Goal: Task Accomplishment & Management: Manage account settings

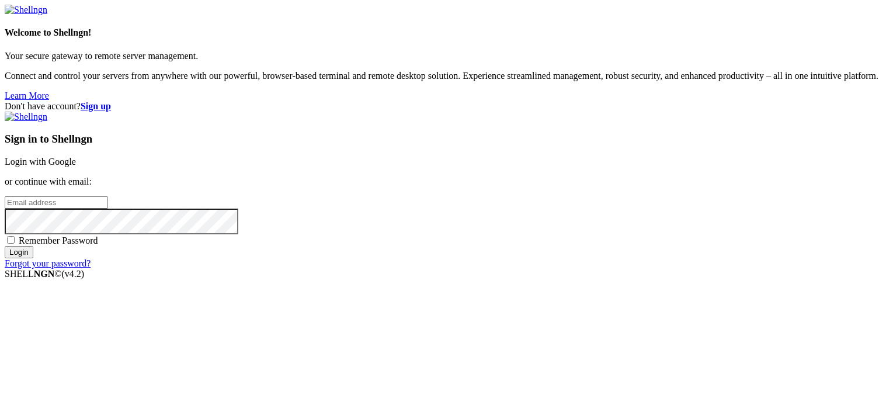
click at [108, 197] on input "email" at bounding box center [56, 202] width 103 height 12
type input "[EMAIL_ADDRESS][DOMAIN_NAME]"
click at [5, 246] on input "Login" at bounding box center [19, 252] width 29 height 12
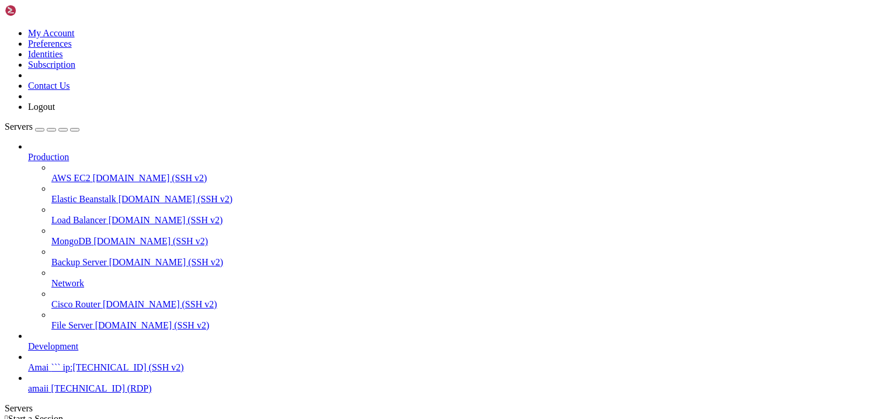
scroll to position [20, 0]
click at [51, 383] on link "amaii [TECHNICAL_ID] (RDP)" at bounding box center [454, 388] width 853 height 11
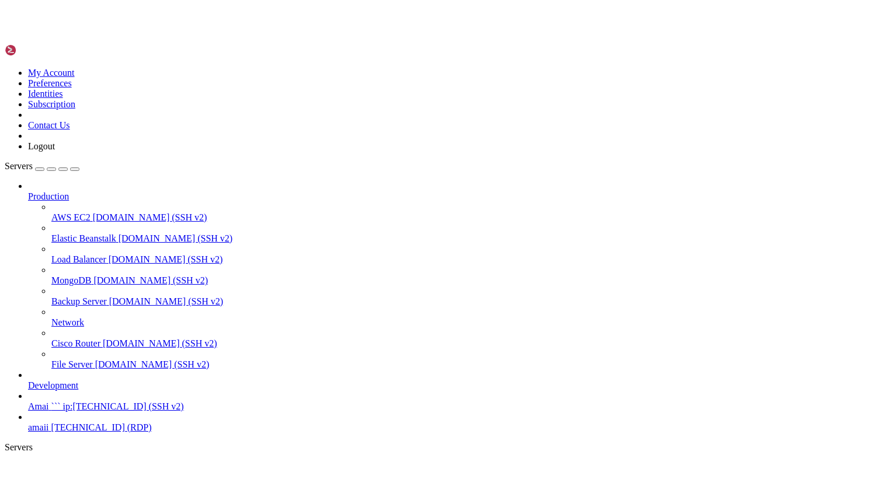
scroll to position [0, 0]
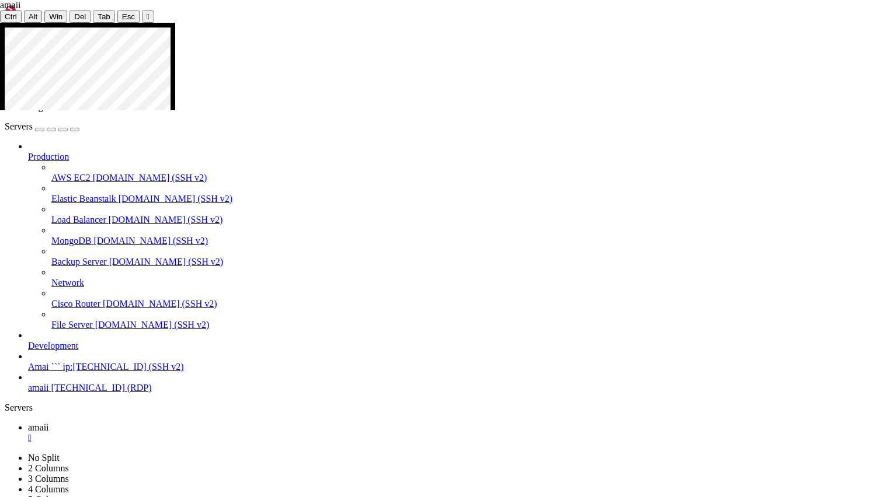
drag, startPoint x: 805, startPoint y: 192, endPoint x: 689, endPoint y: 194, distance: 115.6
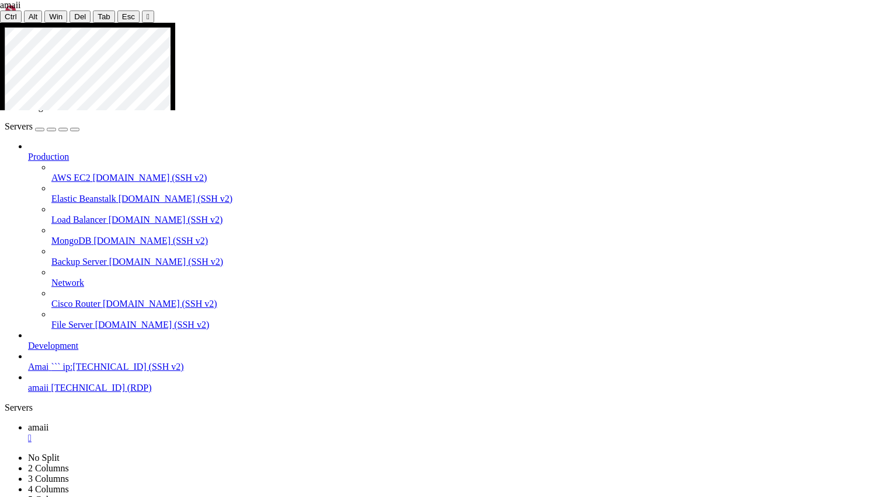
drag, startPoint x: 211, startPoint y: 366, endPoint x: 148, endPoint y: 367, distance: 62.5
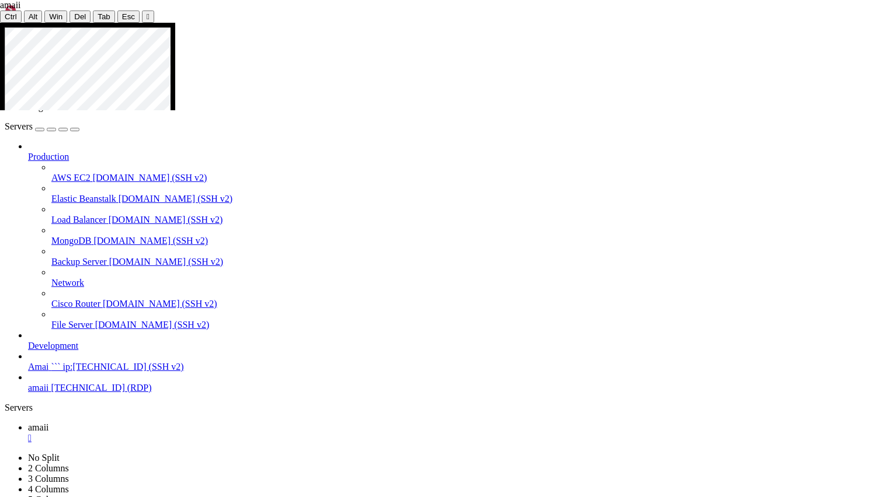
drag, startPoint x: 593, startPoint y: 433, endPoint x: 225, endPoint y: 435, distance: 367.8
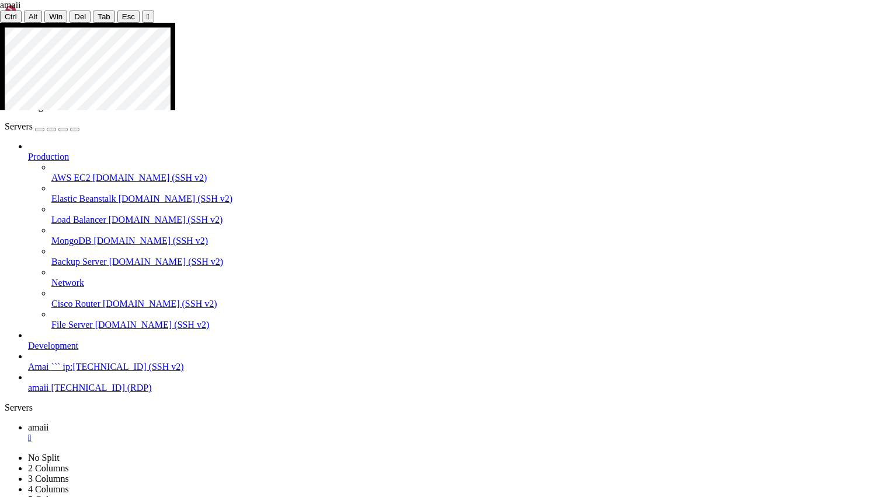
drag, startPoint x: 72, startPoint y: 138, endPoint x: 213, endPoint y: 315, distance: 226.0
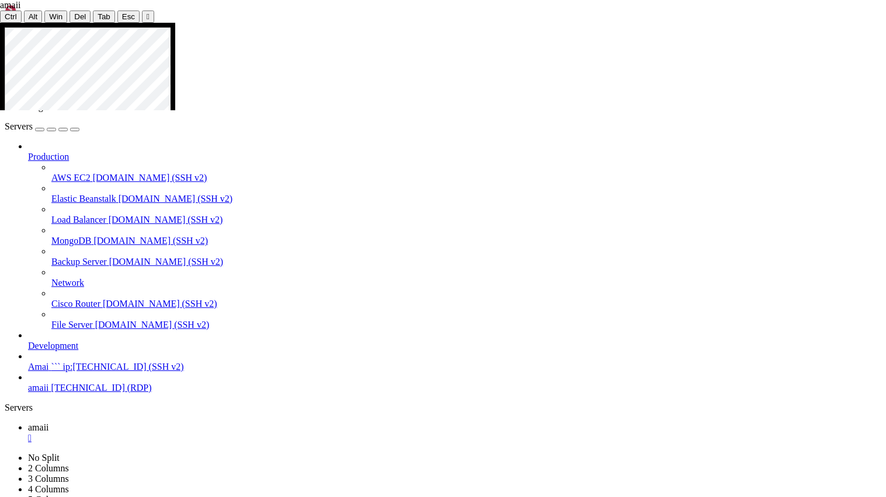
drag, startPoint x: 538, startPoint y: 384, endPoint x: 440, endPoint y: 384, distance: 98.1
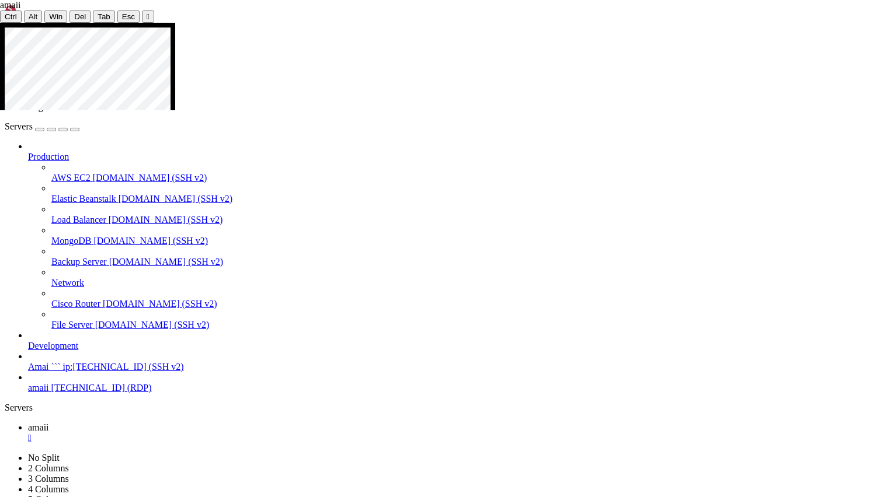
drag, startPoint x: 487, startPoint y: 384, endPoint x: 280, endPoint y: 390, distance: 207.3
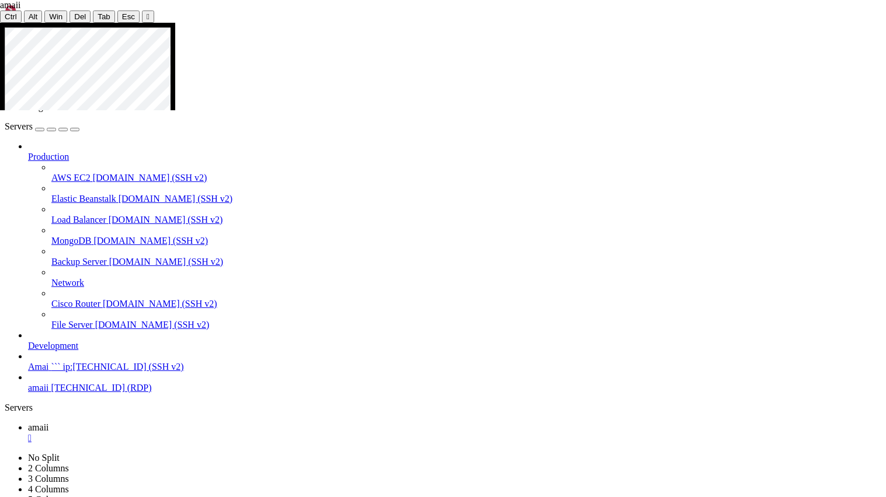
drag, startPoint x: 440, startPoint y: 283, endPoint x: 309, endPoint y: 236, distance: 138.9
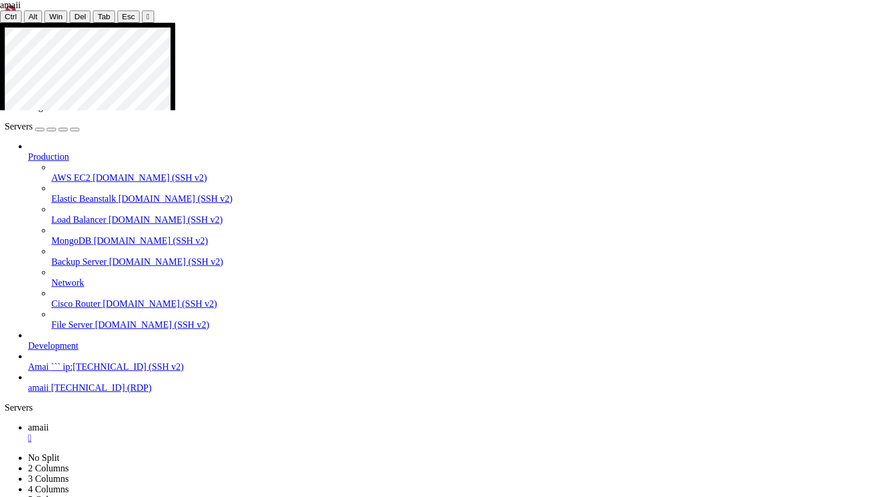
drag, startPoint x: 330, startPoint y: 236, endPoint x: 330, endPoint y: 224, distance: 12.3
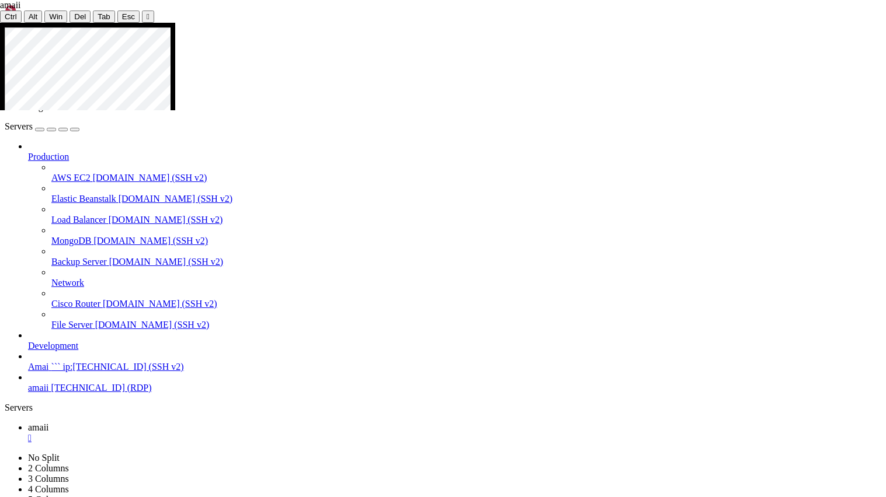
drag, startPoint x: 636, startPoint y: 198, endPoint x: 321, endPoint y: 170, distance: 316.4
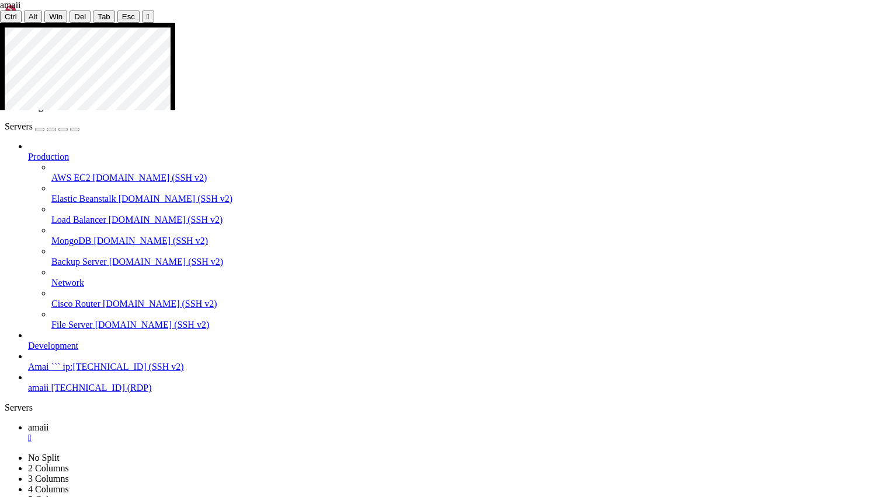
drag, startPoint x: 590, startPoint y: 210, endPoint x: 328, endPoint y: 172, distance: 264.8
drag, startPoint x: 619, startPoint y: 204, endPoint x: 320, endPoint y: 163, distance: 301.8
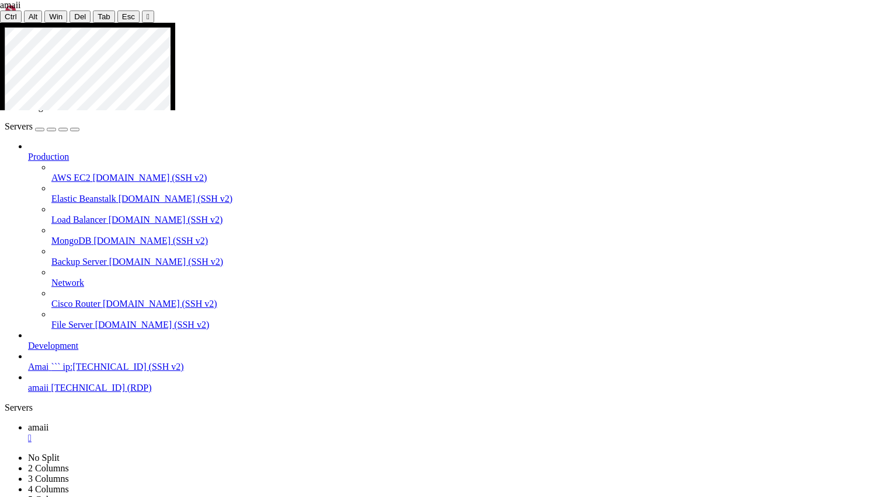
drag, startPoint x: 286, startPoint y: 262, endPoint x: 245, endPoint y: 200, distance: 73.7
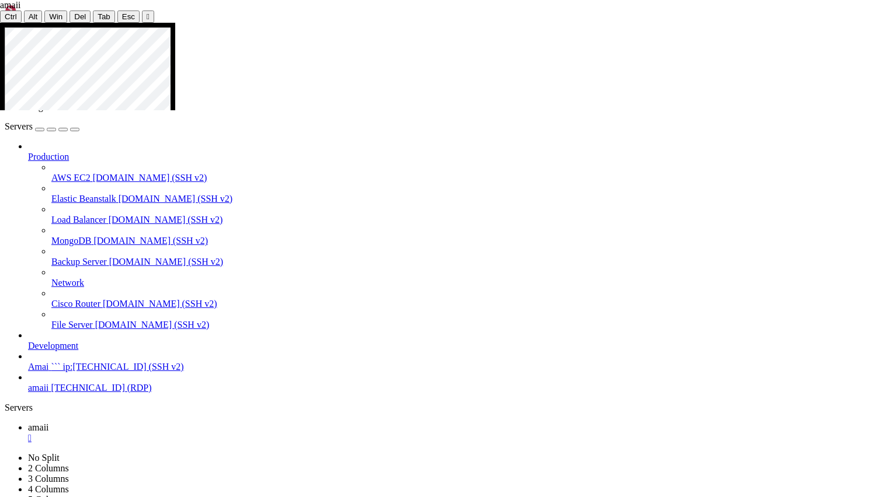
drag, startPoint x: 423, startPoint y: 238, endPoint x: 292, endPoint y: 173, distance: 146.7
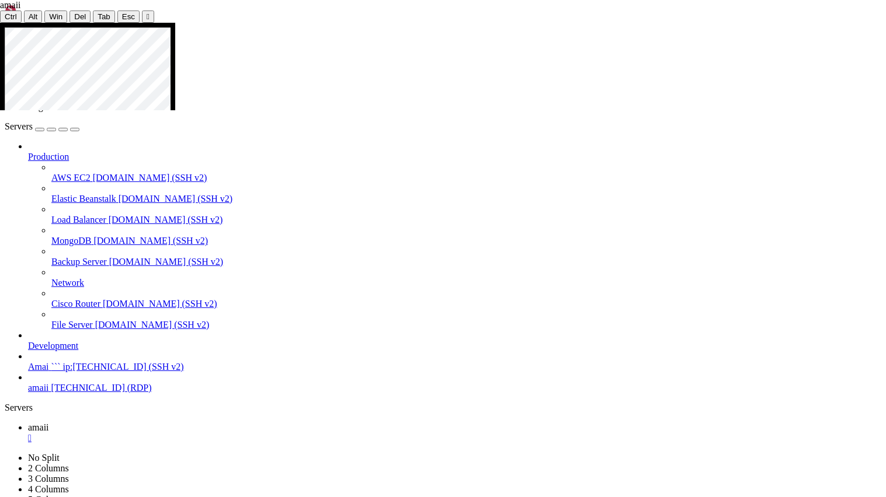
drag, startPoint x: 651, startPoint y: 293, endPoint x: 310, endPoint y: 218, distance: 349.1
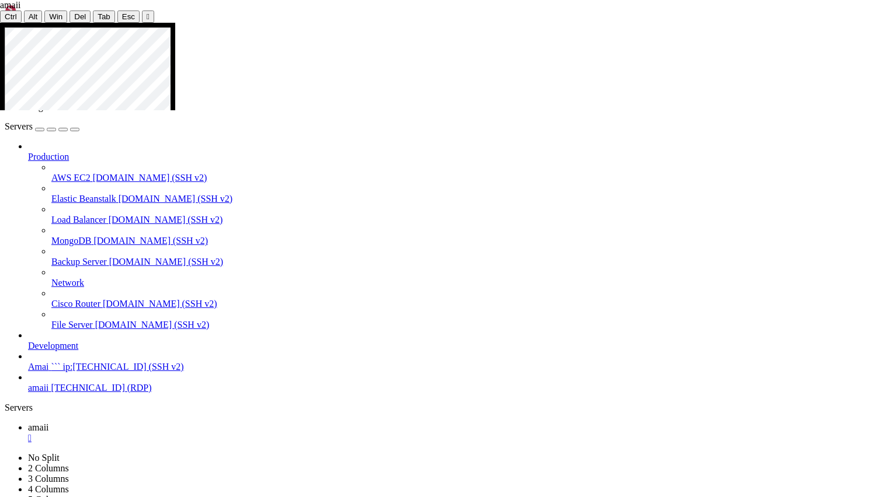
drag, startPoint x: 515, startPoint y: 245, endPoint x: 295, endPoint y: 161, distance: 236.3
drag, startPoint x: 292, startPoint y: 165, endPoint x: 295, endPoint y: 193, distance: 28.2
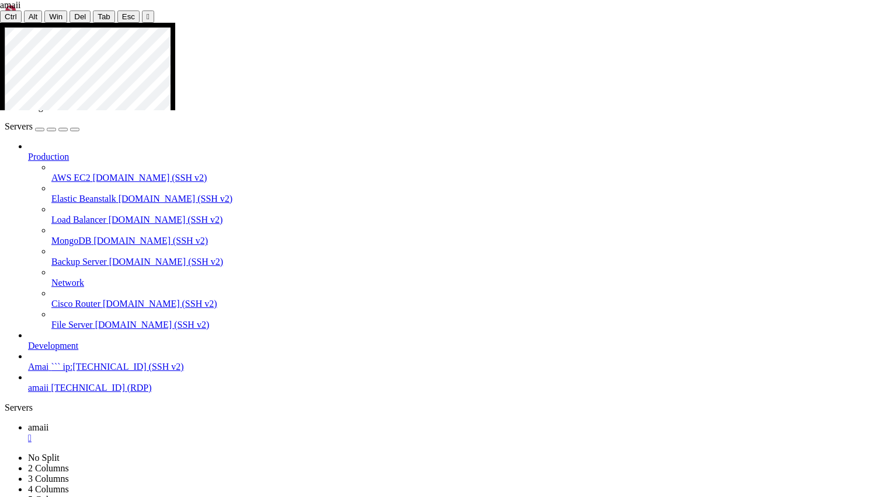
drag, startPoint x: 553, startPoint y: 228, endPoint x: 558, endPoint y: 225, distance: 6.3
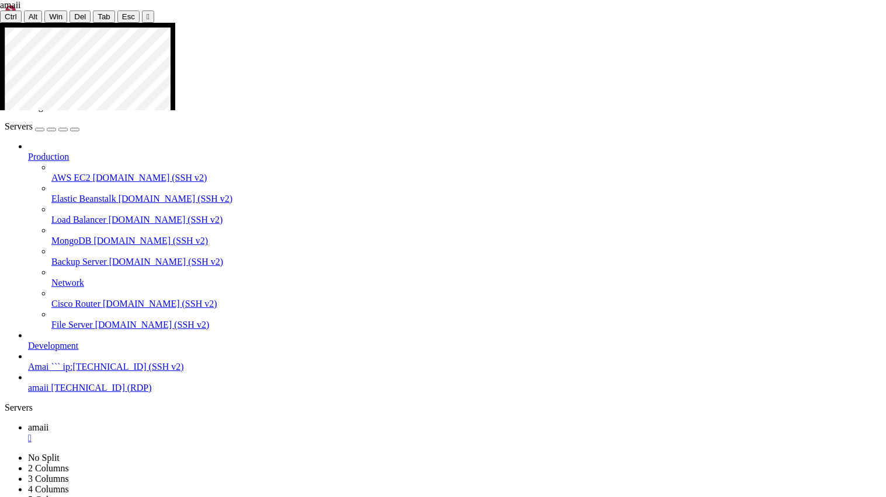
drag, startPoint x: 814, startPoint y: 194, endPoint x: 884, endPoint y: 192, distance: 70.1
drag, startPoint x: 670, startPoint y: 269, endPoint x: 473, endPoint y: 259, distance: 197.0
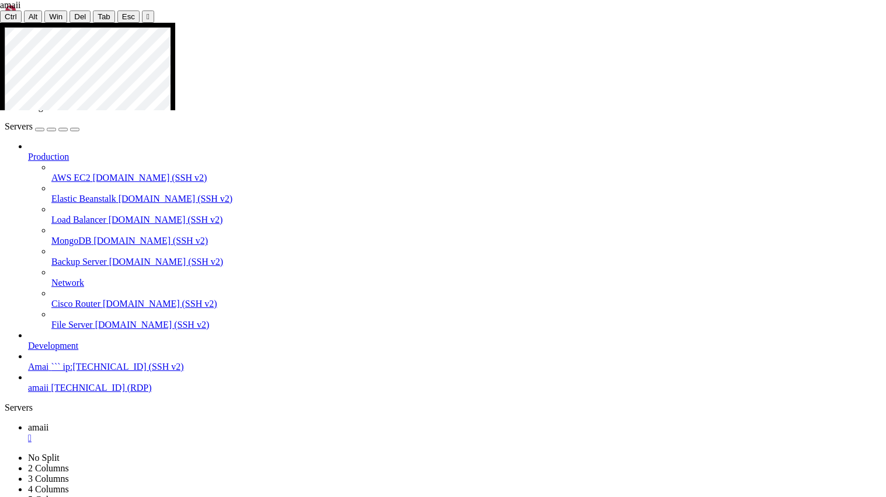
drag, startPoint x: 612, startPoint y: 346, endPoint x: 600, endPoint y: 241, distance: 105.9
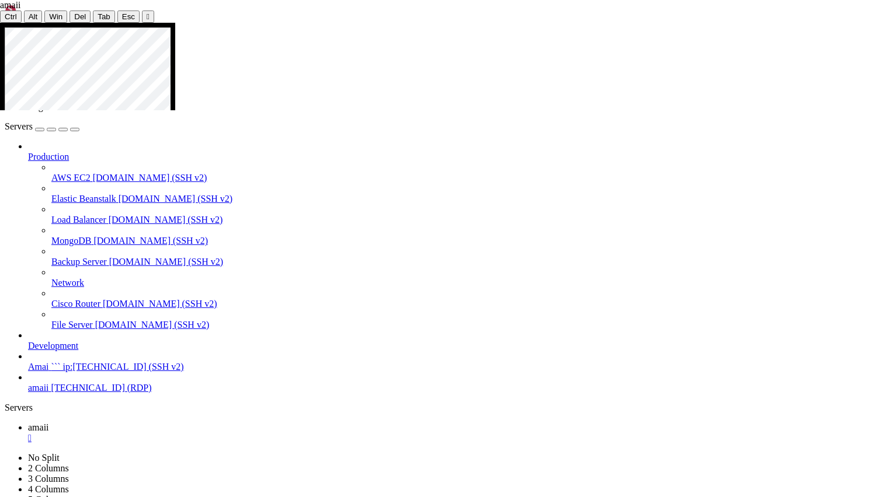
drag, startPoint x: 412, startPoint y: 252, endPoint x: 402, endPoint y: 224, distance: 29.4
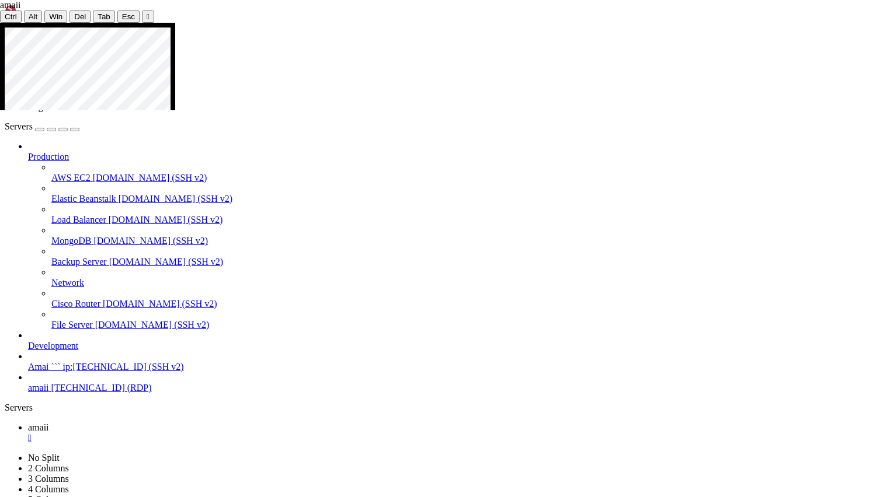
drag, startPoint x: 536, startPoint y: 295, endPoint x: 494, endPoint y: 220, distance: 86.5
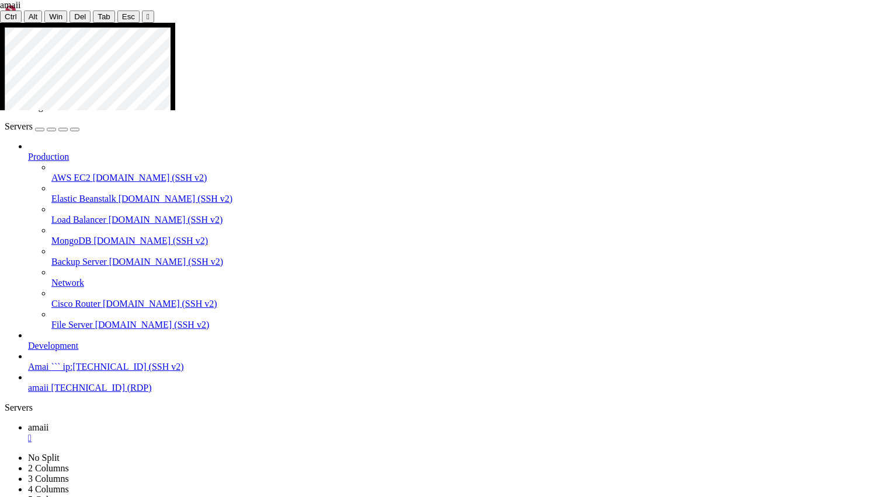
drag, startPoint x: 738, startPoint y: 229, endPoint x: 447, endPoint y: 143, distance: 303.8
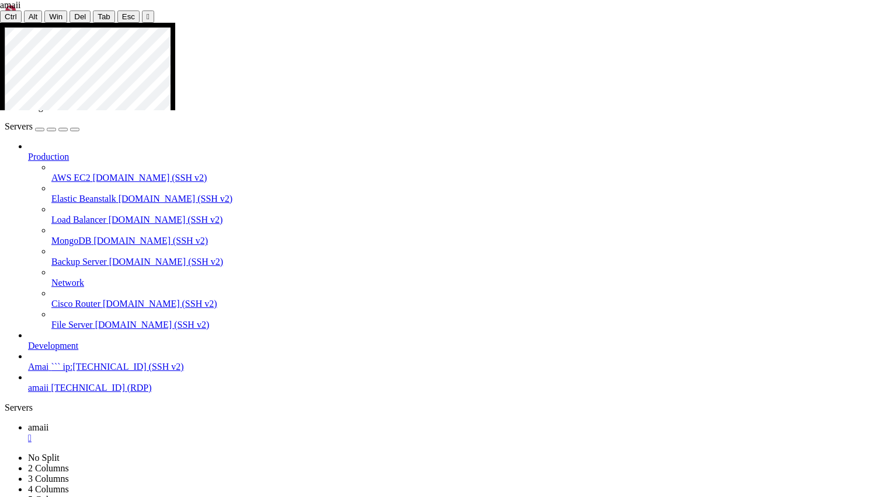
drag, startPoint x: 400, startPoint y: 287, endPoint x: 322, endPoint y: 207, distance: 111.5
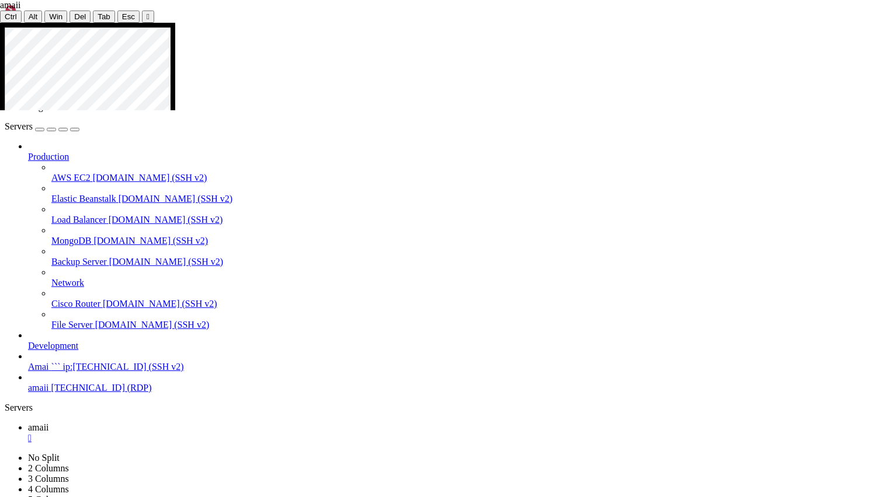
drag, startPoint x: 322, startPoint y: 207, endPoint x: 323, endPoint y: 215, distance: 8.2
drag, startPoint x: 372, startPoint y: 284, endPoint x: 334, endPoint y: 253, distance: 48.6
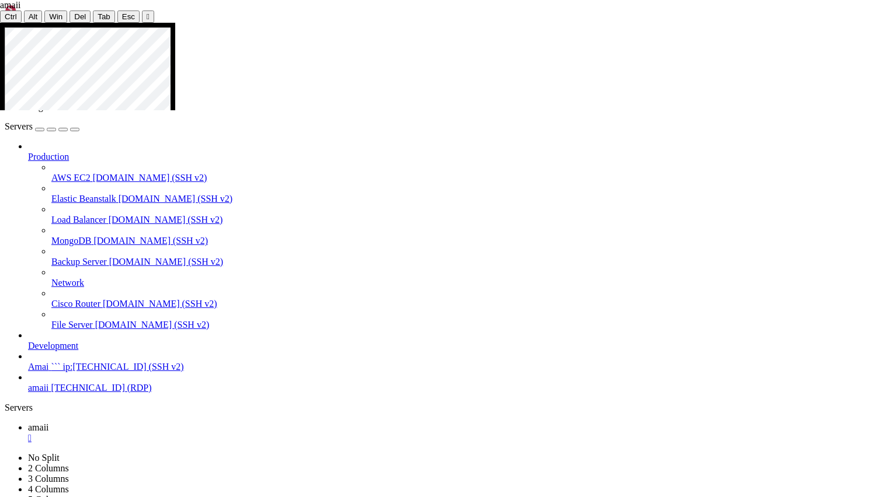
drag, startPoint x: 217, startPoint y: 257, endPoint x: 211, endPoint y: 257, distance: 6.4
drag, startPoint x: 198, startPoint y: 304, endPoint x: 191, endPoint y: 301, distance: 7.9
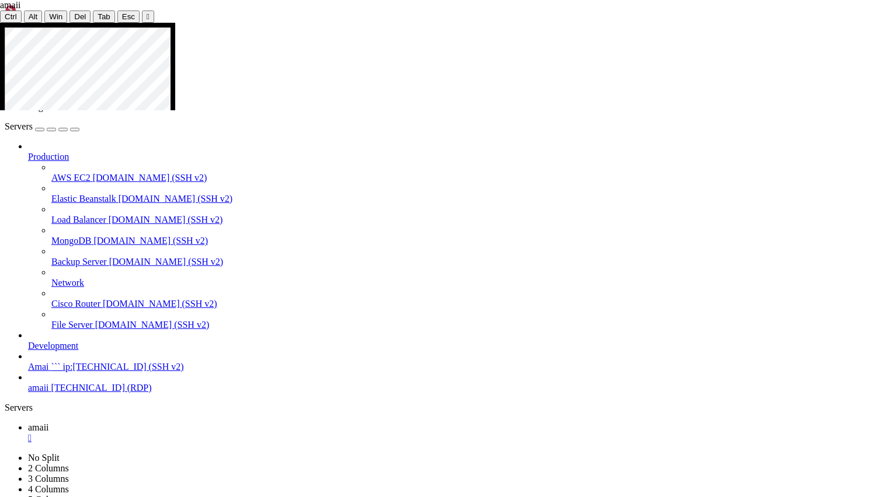
drag, startPoint x: 424, startPoint y: 188, endPoint x: 302, endPoint y: 123, distance: 137.9
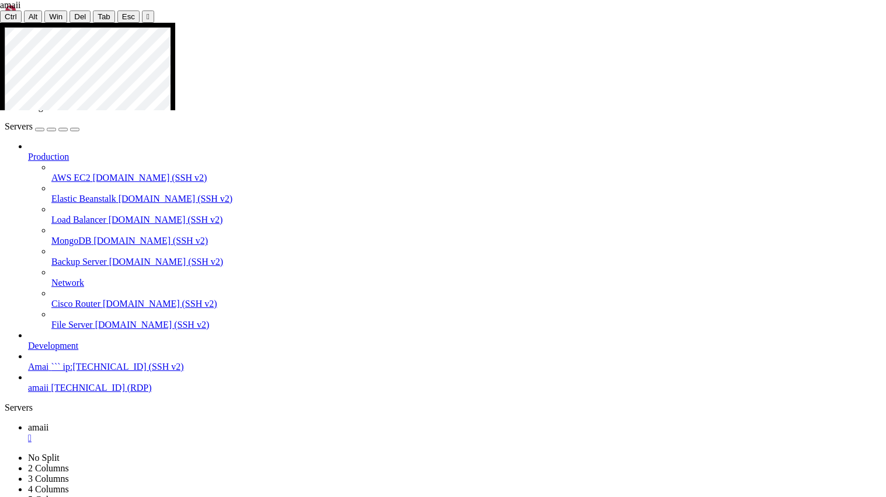
drag, startPoint x: 230, startPoint y: 312, endPoint x: 313, endPoint y: 353, distance: 92.9
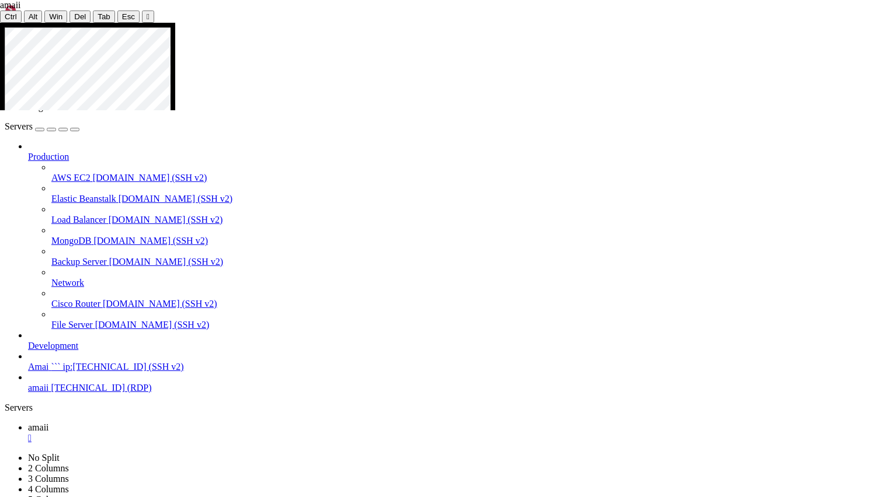
drag, startPoint x: 309, startPoint y: 133, endPoint x: 305, endPoint y: 165, distance: 31.8
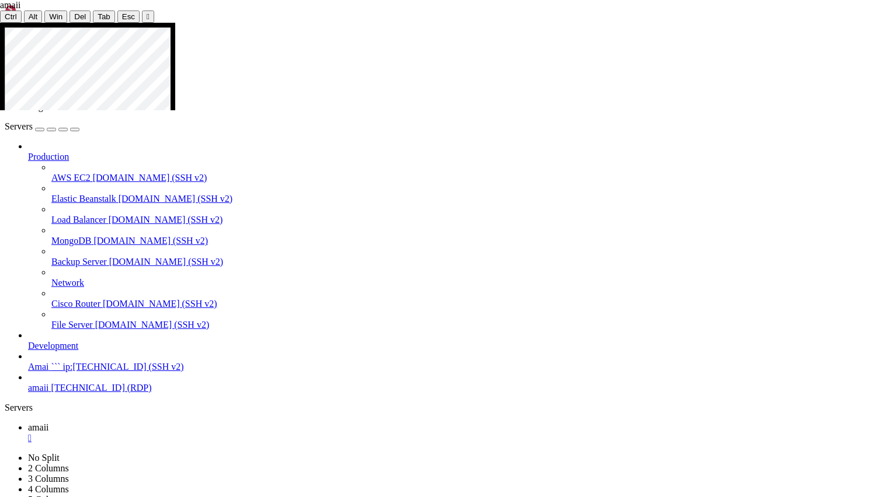
drag, startPoint x: 373, startPoint y: 438, endPoint x: 315, endPoint y: 189, distance: 256.0
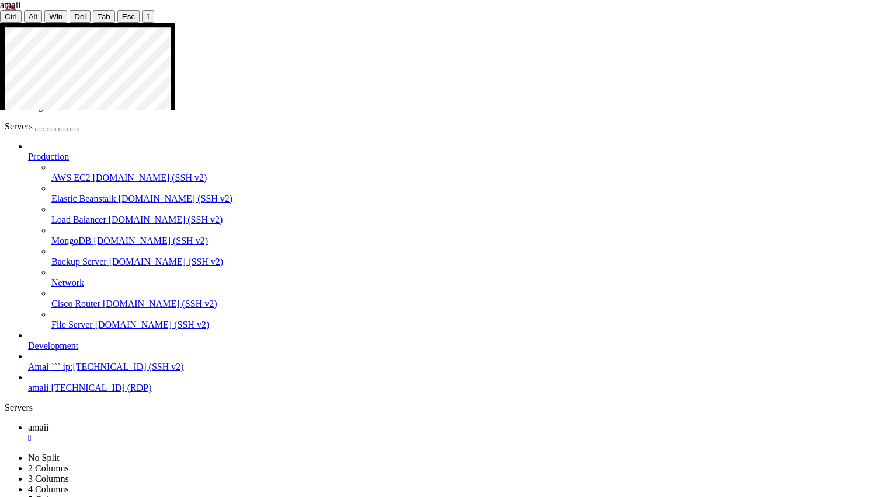
drag, startPoint x: 367, startPoint y: 194, endPoint x: 329, endPoint y: 183, distance: 40.3
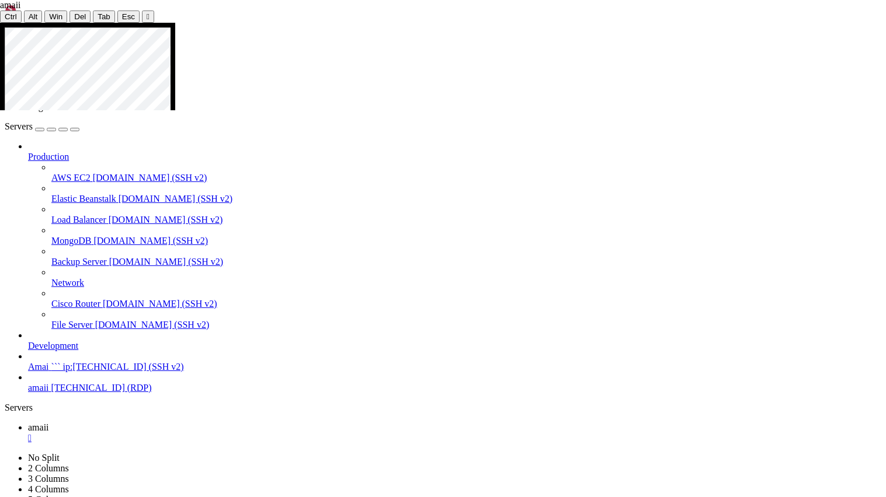
drag, startPoint x: 597, startPoint y: 291, endPoint x: 565, endPoint y: 170, distance: 124.6
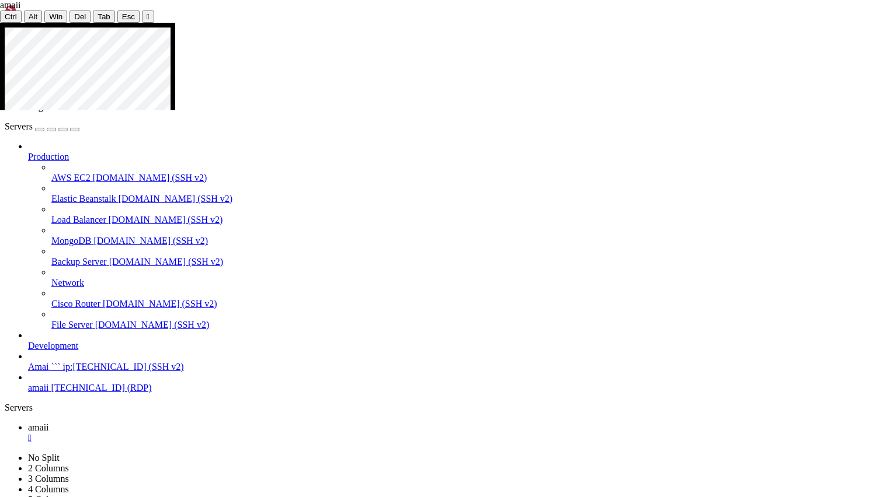
drag, startPoint x: 570, startPoint y: 161, endPoint x: 607, endPoint y: 286, distance: 130.8
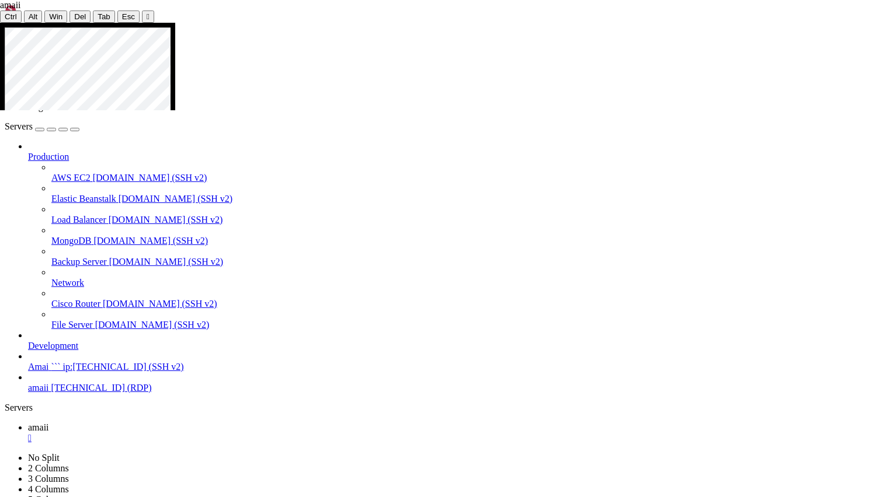
drag, startPoint x: 618, startPoint y: 237, endPoint x: 485, endPoint y: 234, distance: 133.1
drag, startPoint x: 630, startPoint y: 222, endPoint x: 623, endPoint y: 222, distance: 6.4
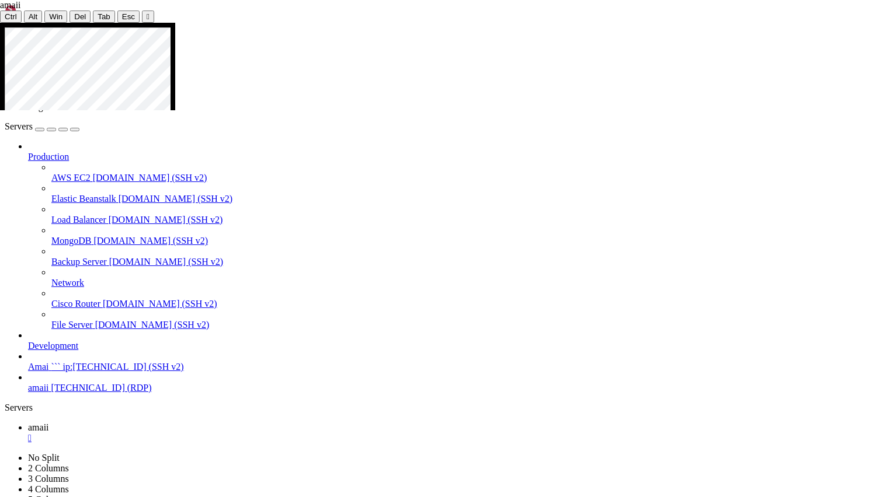
drag, startPoint x: 584, startPoint y: 469, endPoint x: 764, endPoint y: 478, distance: 180.6
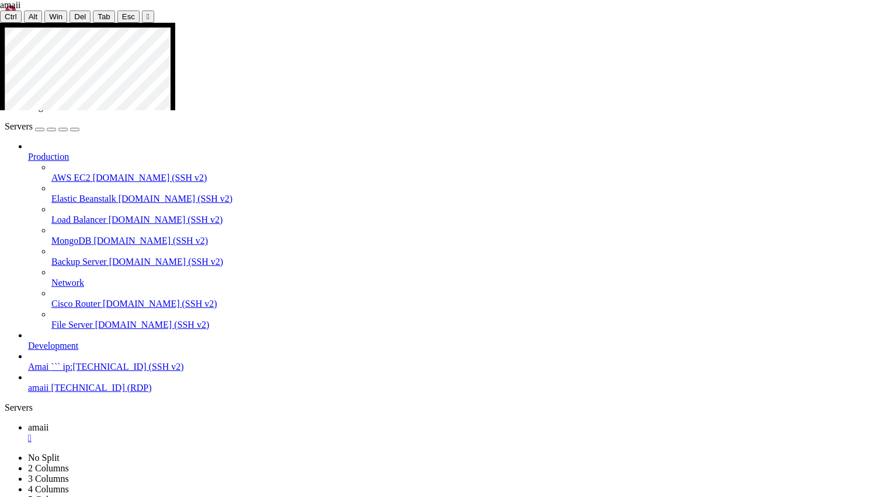
drag, startPoint x: 638, startPoint y: 305, endPoint x: 524, endPoint y: 308, distance: 113.9
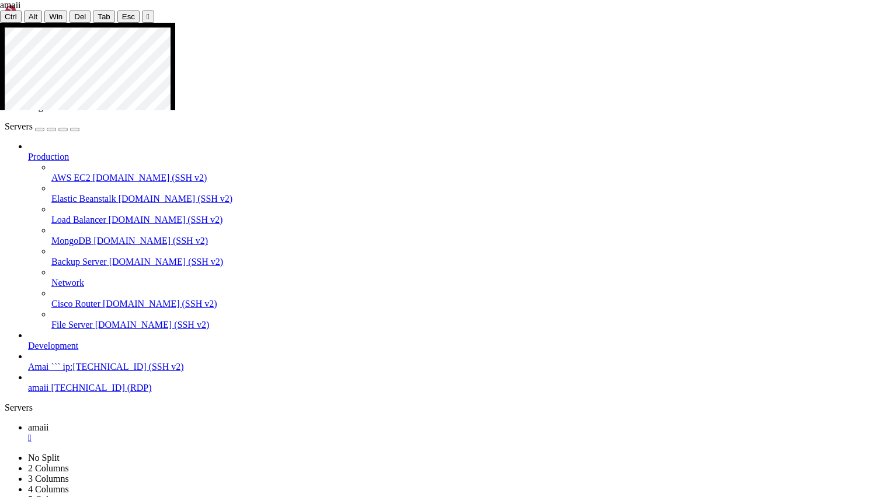
drag, startPoint x: 797, startPoint y: 260, endPoint x: 778, endPoint y: 311, distance: 54.1
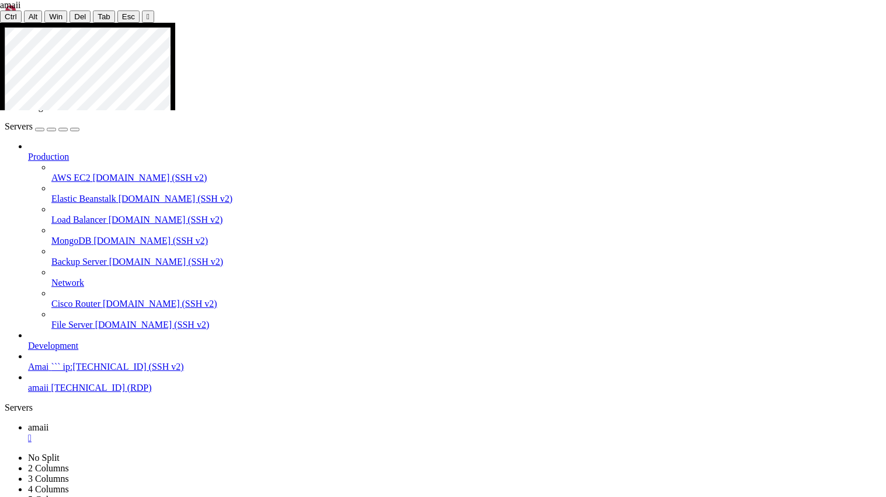
drag, startPoint x: 365, startPoint y: 118, endPoint x: 315, endPoint y: 89, distance: 58.3
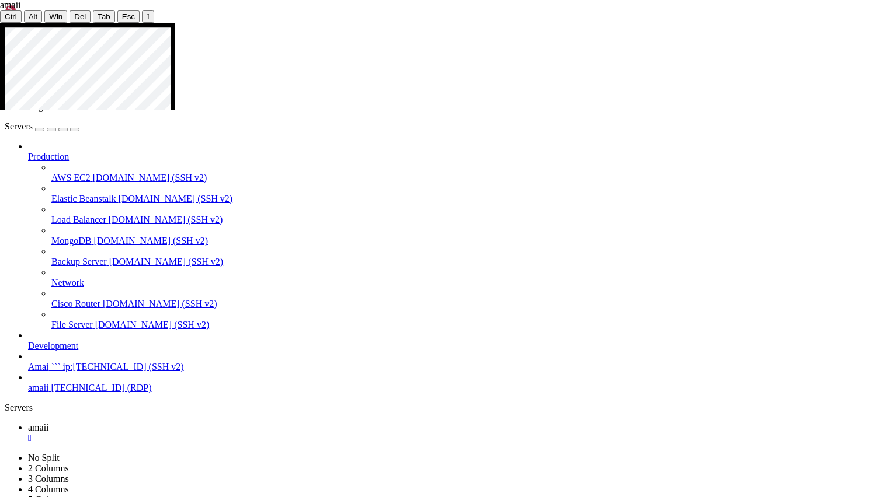
drag, startPoint x: 326, startPoint y: 299, endPoint x: 212, endPoint y: 236, distance: 130.1
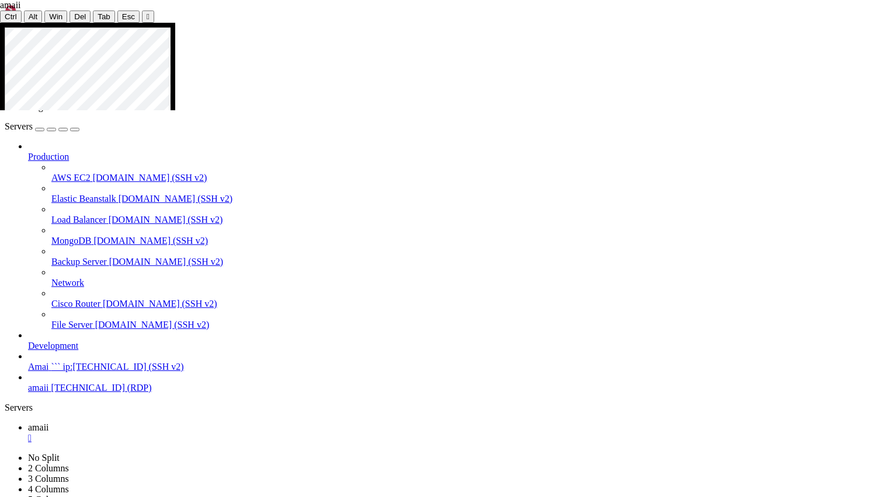
drag, startPoint x: 290, startPoint y: 175, endPoint x: 285, endPoint y: 276, distance: 100.5
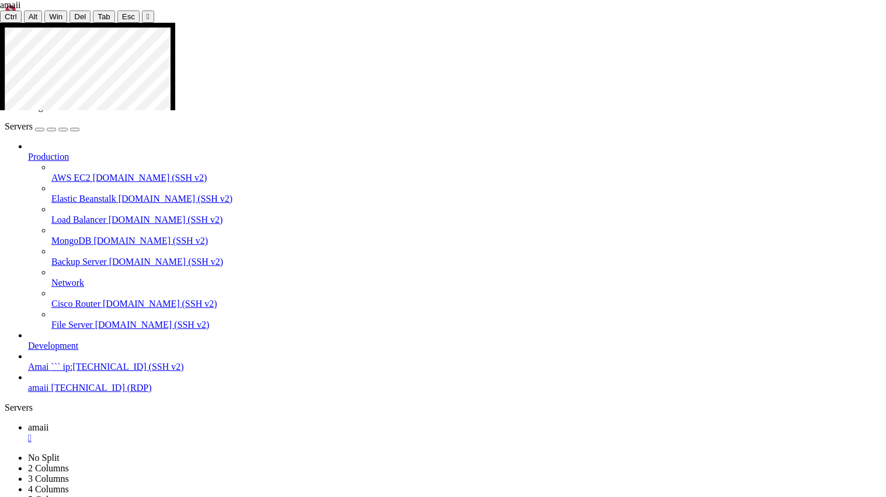
drag, startPoint x: 409, startPoint y: 222, endPoint x: 401, endPoint y: 197, distance: 26.2
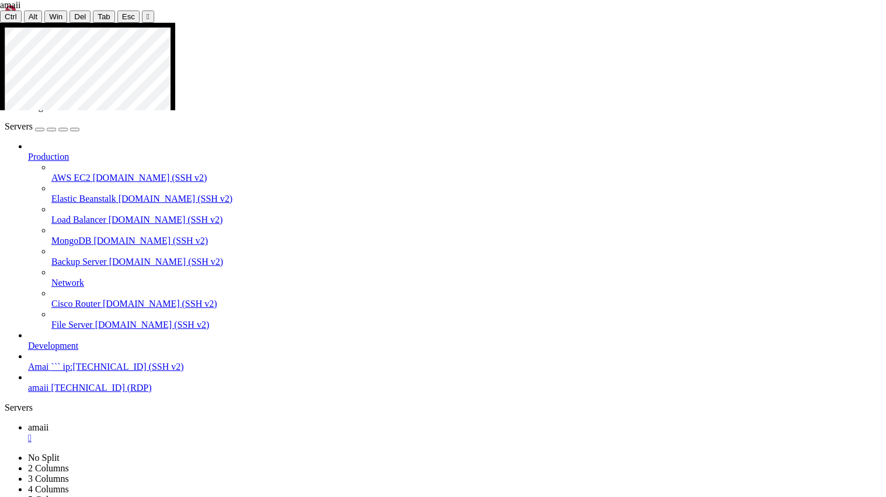
drag, startPoint x: 496, startPoint y: 150, endPoint x: 346, endPoint y: 142, distance: 150.8
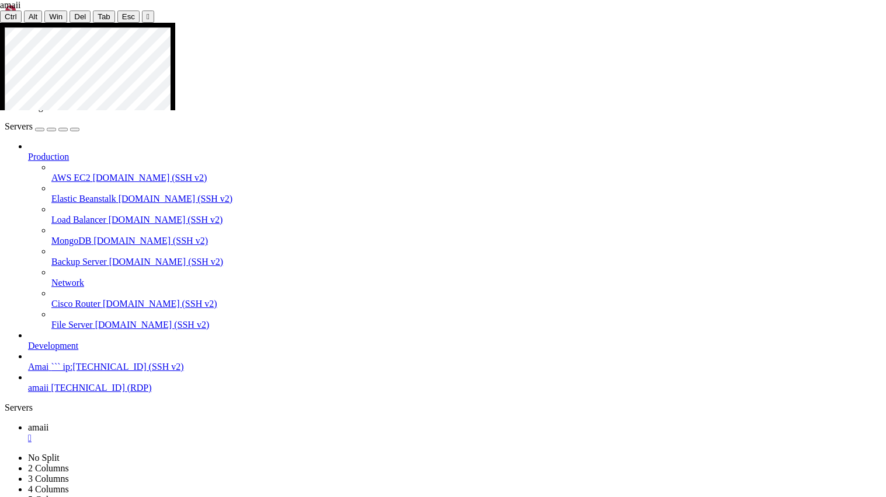
drag, startPoint x: 443, startPoint y: 274, endPoint x: 420, endPoint y: 276, distance: 22.8
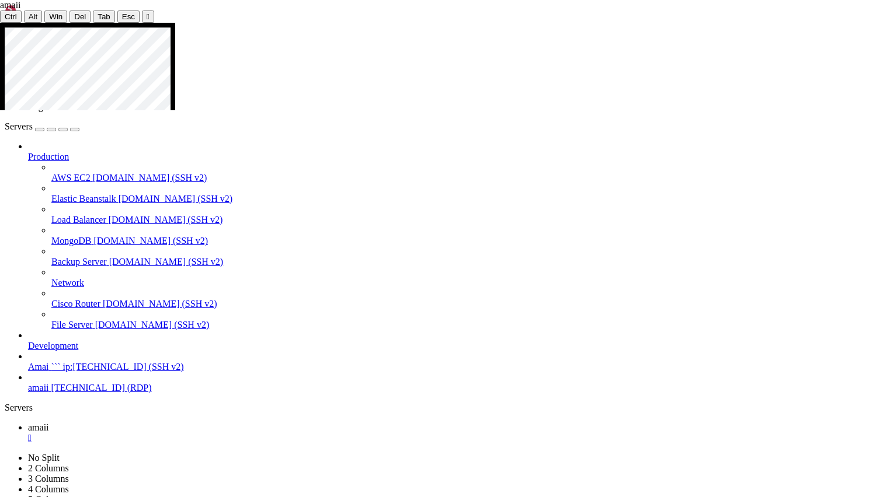
drag, startPoint x: 771, startPoint y: 325, endPoint x: 297, endPoint y: 236, distance: 482.4
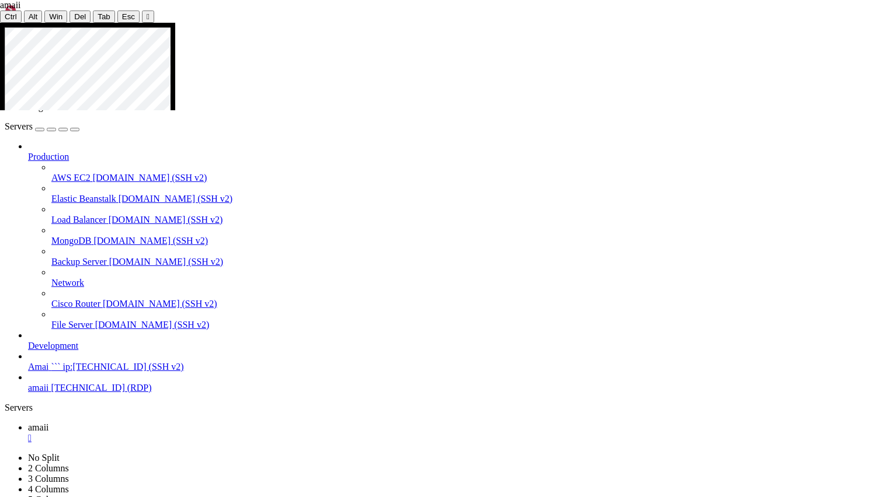
click at [168, 23] on iframe at bounding box center [87, 67] width 175 height 88
click at [701, 23] on div at bounding box center [443, 23] width 886 height 0
click at [445, 23] on div at bounding box center [443, 23] width 886 height 0
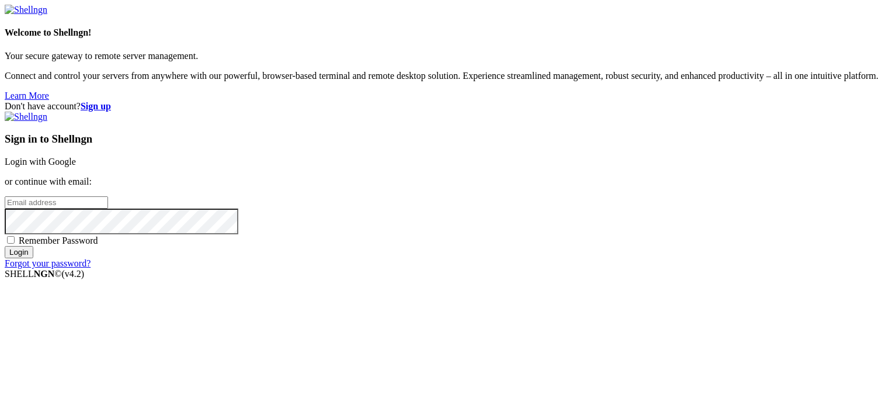
click at [108, 196] on input "email" at bounding box center [56, 202] width 103 height 12
type input "o"
type input "[EMAIL_ADDRESS][DOMAIN_NAME]"
click at [5, 246] on input "Login" at bounding box center [19, 252] width 29 height 12
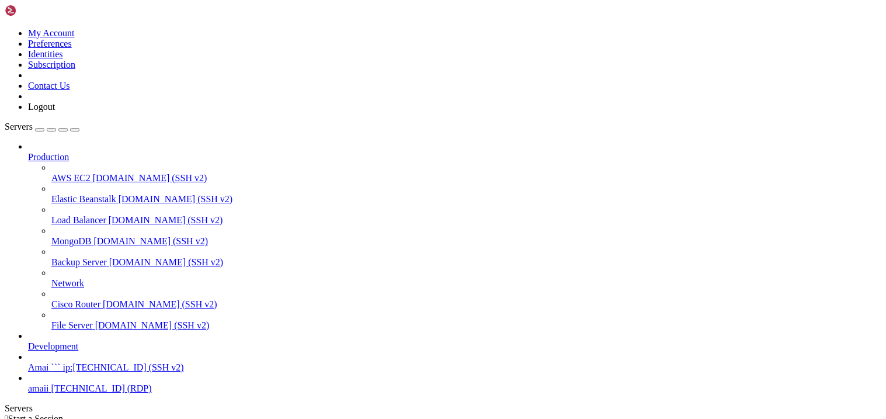
click at [49, 383] on span "amaii" at bounding box center [38, 388] width 21 height 10
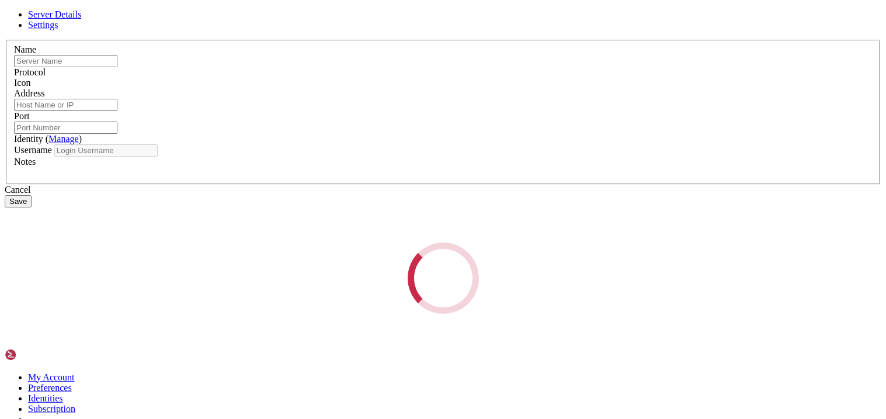
type input "amaii"
type input "[TECHNICAL_ID]"
type input "12345"
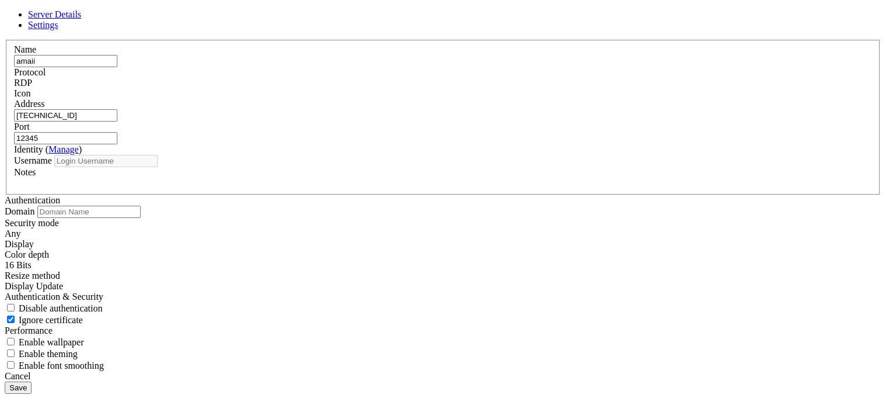
type input "nigga"
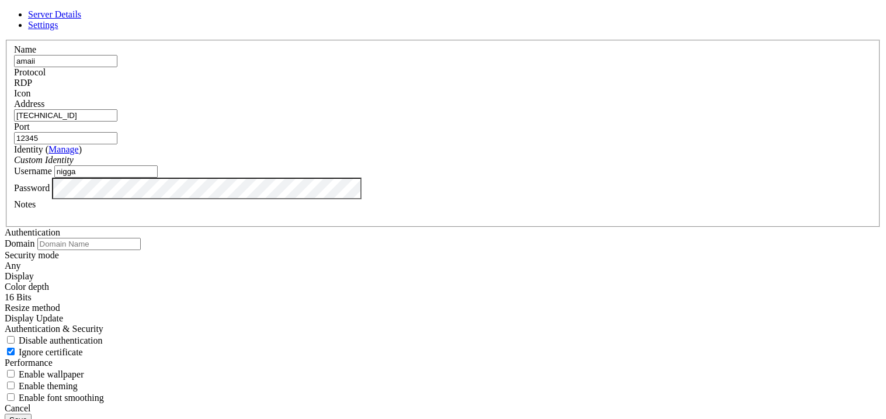
click at [117, 121] on input "[TECHNICAL_ID]" at bounding box center [65, 115] width 103 height 12
click at [504, 403] on div "Cancel Save" at bounding box center [443, 414] width 876 height 23
click at [513, 403] on div "Cancel" at bounding box center [443, 408] width 876 height 11
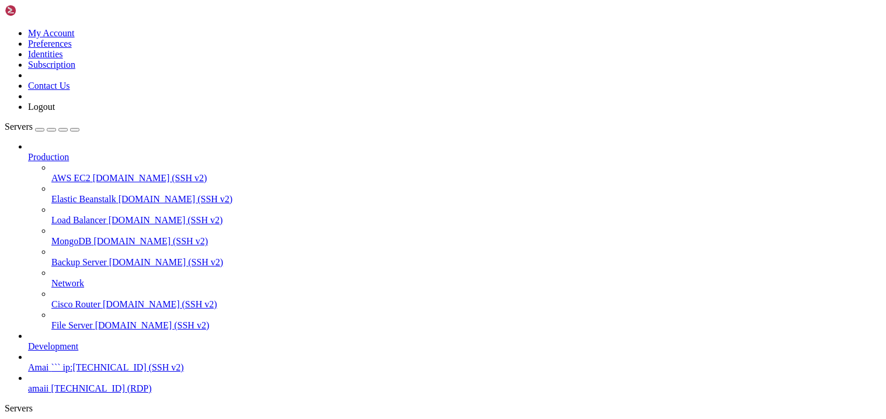
click at [49, 383] on span "amaii" at bounding box center [38, 388] width 21 height 10
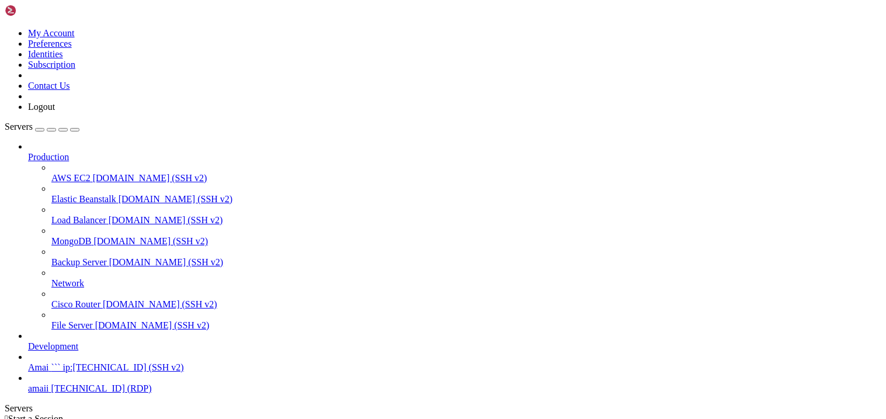
click at [5, 28] on link at bounding box center [5, 28] width 0 height 0
click at [75, 69] on link "Subscription" at bounding box center [51, 65] width 47 height 10
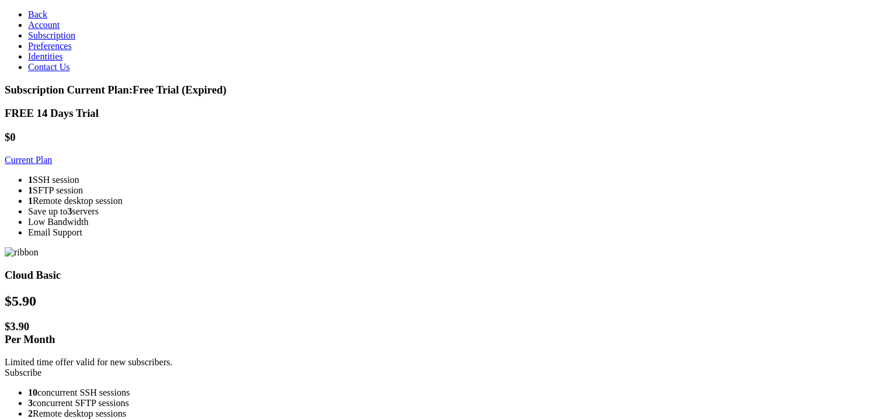
click at [39, 51] on link "Preferences" at bounding box center [50, 46] width 44 height 10
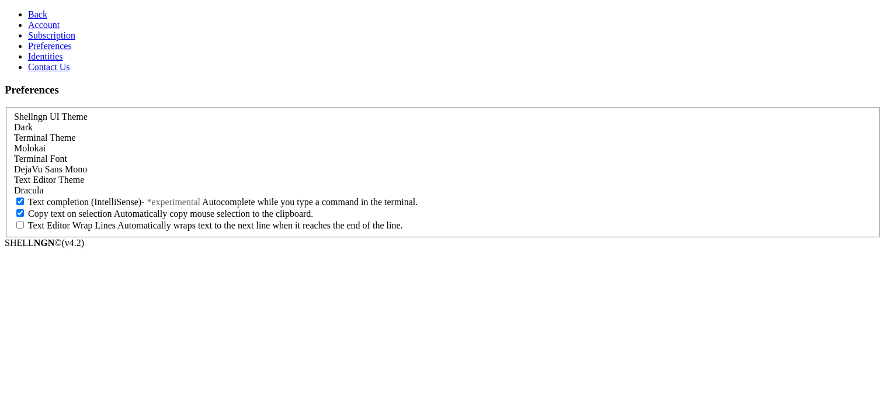
click at [39, 61] on link "Identities" at bounding box center [45, 56] width 35 height 10
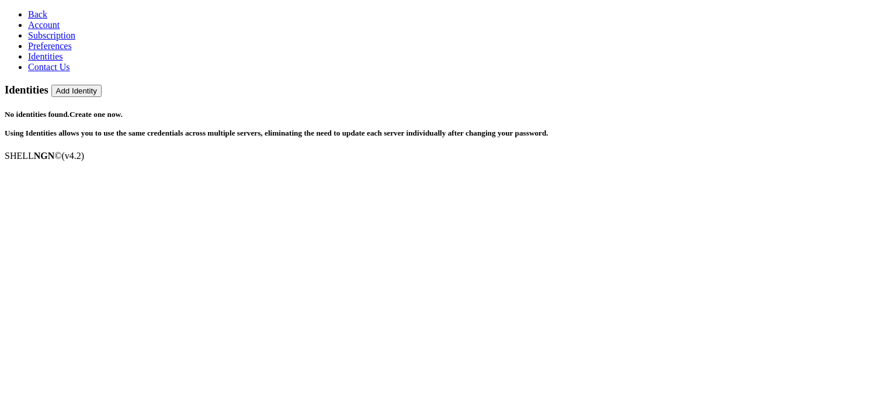
click at [66, 40] on link "Subscription" at bounding box center [51, 35] width 47 height 10
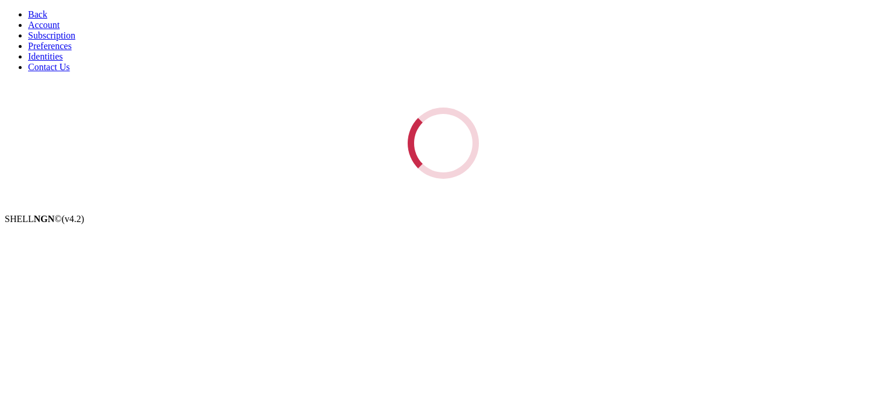
click at [72, 51] on link "Preferences" at bounding box center [50, 46] width 44 height 10
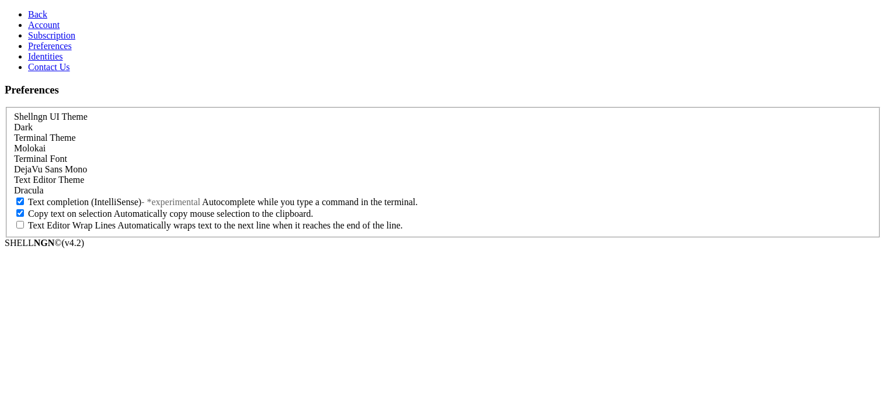
click at [162, 143] on div "Molokai" at bounding box center [443, 148] width 858 height 11
click at [161, 143] on div "Molokai" at bounding box center [443, 148] width 858 height 11
click at [75, 40] on link "Subscription" at bounding box center [51, 35] width 47 height 10
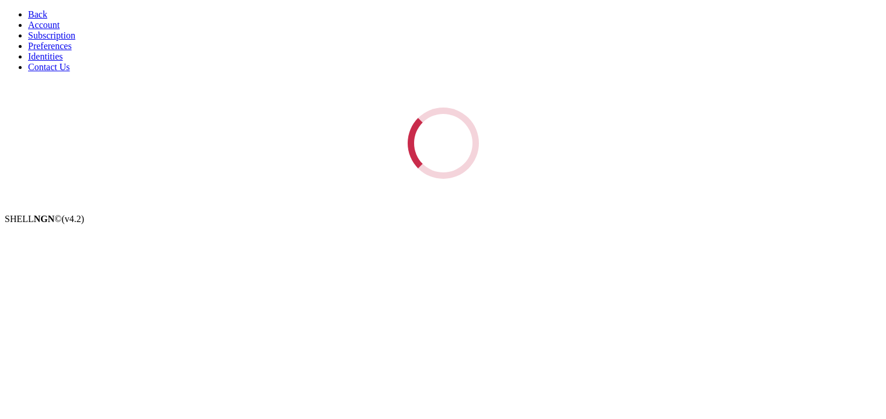
click at [39, 30] on span "Account" at bounding box center [44, 25] width 32 height 10
click at [40, 19] on link "Back" at bounding box center [37, 14] width 19 height 10
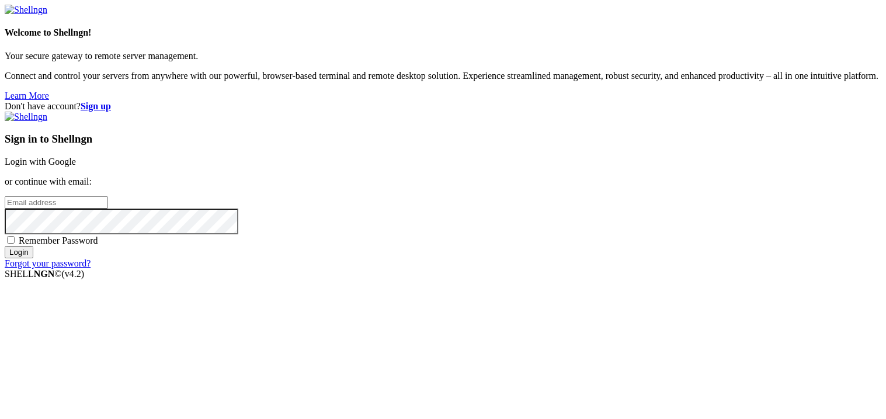
click at [108, 200] on input "email" at bounding box center [56, 202] width 103 height 12
click at [108, 201] on input "email" at bounding box center [56, 202] width 103 height 12
click at [606, 176] on p "or continue with email:" at bounding box center [443, 181] width 876 height 11
click at [108, 204] on input "email" at bounding box center [56, 202] width 103 height 12
click at [761, 167] on div "Don't have account? Sign up Sign in to Shellngn Login with Google or continue w…" at bounding box center [443, 185] width 876 height 168
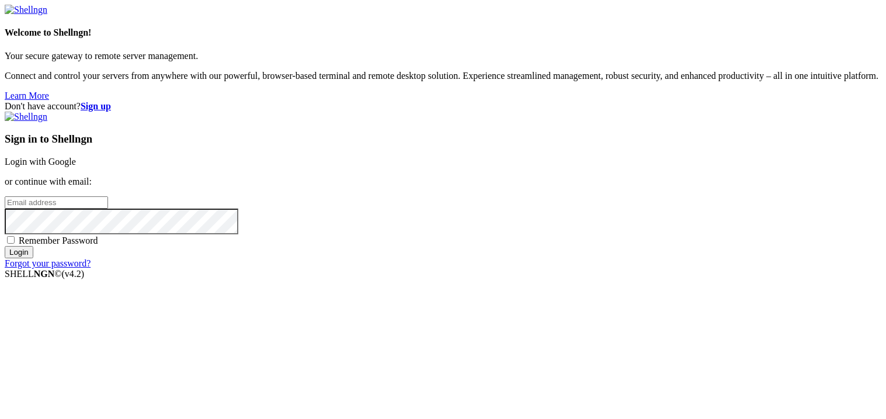
click at [108, 204] on input "email" at bounding box center [56, 202] width 103 height 12
click at [785, 204] on div "Don't have account? Sign up Sign in to Shellngn Login with Google or continue w…" at bounding box center [443, 185] width 876 height 168
click at [644, 215] on div "Sign in to Shellngn Login with Google or continue with email: Remember Password…" at bounding box center [443, 190] width 876 height 157
click at [108, 202] on input "email" at bounding box center [56, 202] width 103 height 12
